Goal: Check status

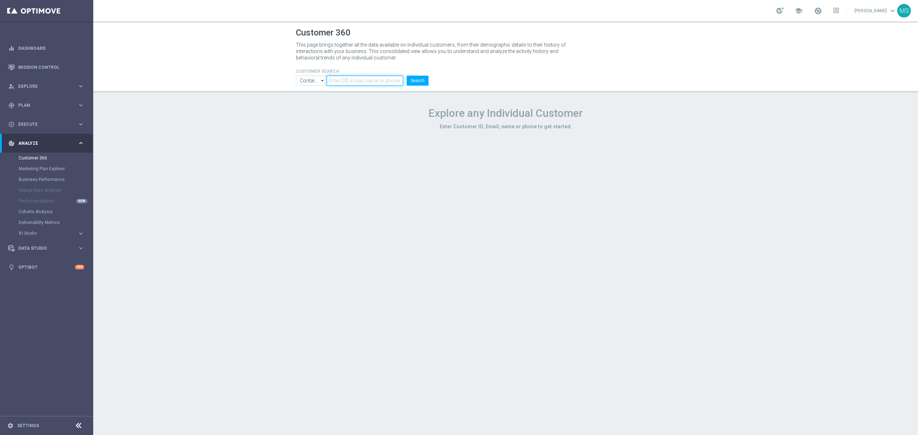
click at [364, 81] on input "text" at bounding box center [365, 81] width 76 height 10
paste input "3096176"
type input "3096176"
click at [313, 79] on input "Contains" at bounding box center [311, 81] width 31 height 10
click at [315, 100] on div "Equals" at bounding box center [311, 102] width 31 height 11
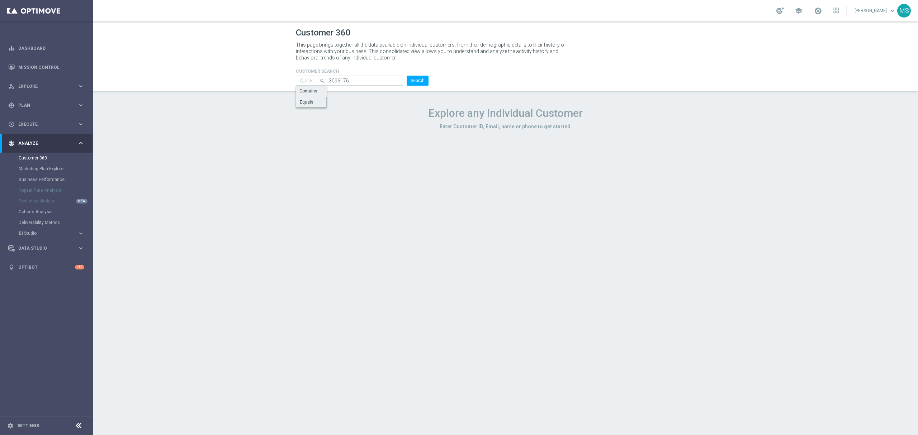
type input "Equals"
click at [411, 85] on button "Search" at bounding box center [418, 81] width 22 height 10
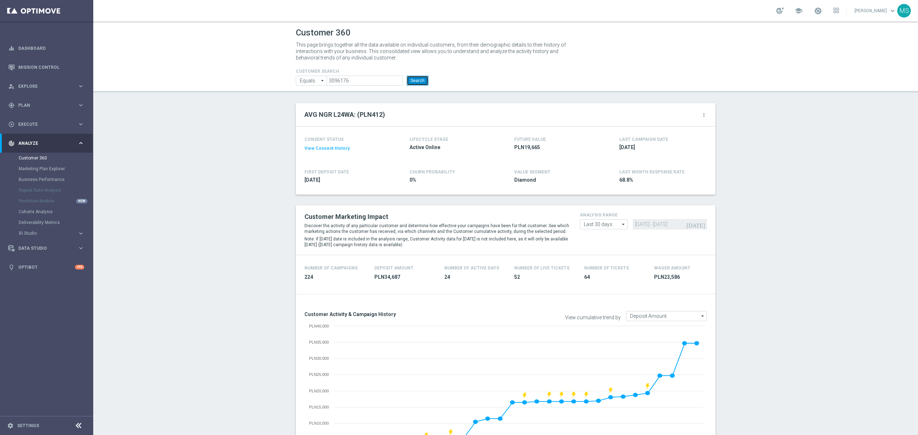
click at [422, 78] on button "Search" at bounding box center [418, 81] width 22 height 10
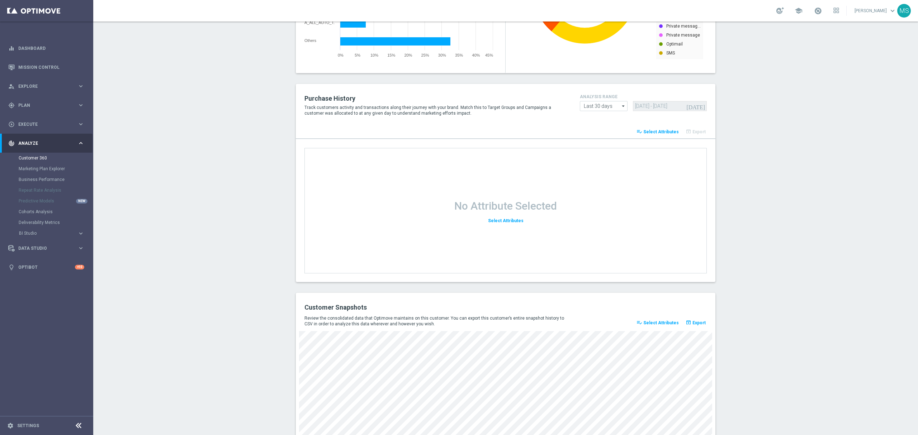
scroll to position [810, 0]
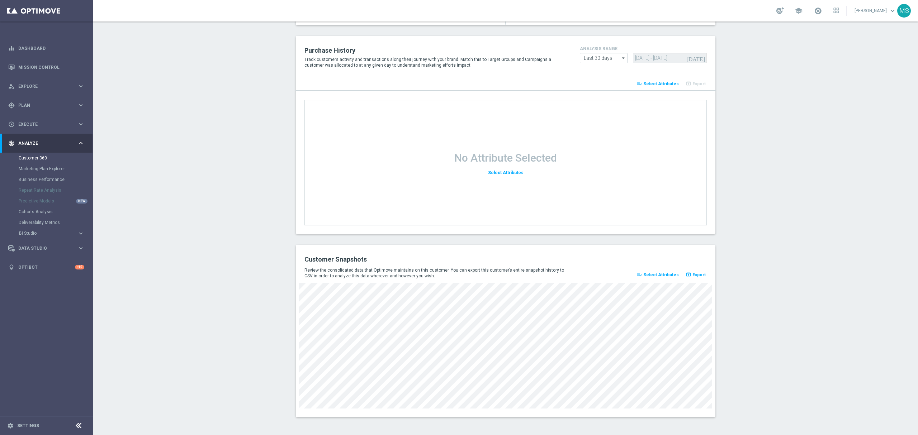
click at [435, 280] on div "Customer Snapshots Review the consolidated data that Optimove maintains on this…" at bounding box center [505, 331] width 419 height 172
